Goal: Task Accomplishment & Management: Manage account settings

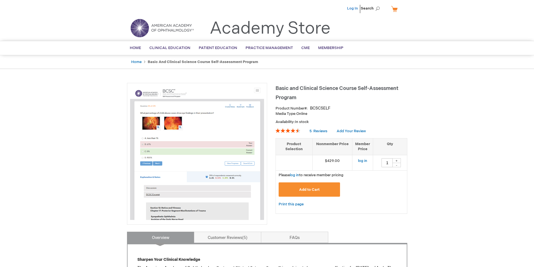
click at [353, 8] on link "Log In" at bounding box center [352, 8] width 11 height 4
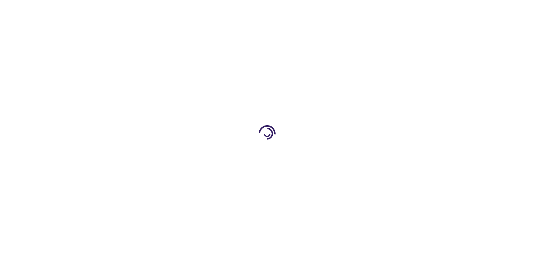
type input "1"
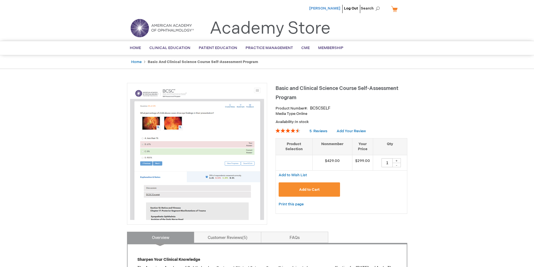
click at [333, 10] on span "[PERSON_NAME]" at bounding box center [324, 8] width 31 height 4
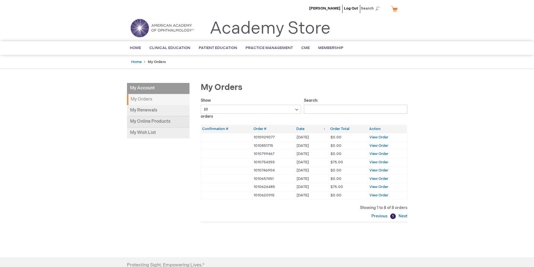
click at [145, 123] on link "My Online Products" at bounding box center [158, 121] width 62 height 11
